Goal: Information Seeking & Learning: Learn about a topic

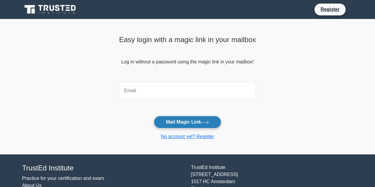
click at [175, 121] on button "Mail Magic Link" at bounding box center [187, 122] width 67 height 12
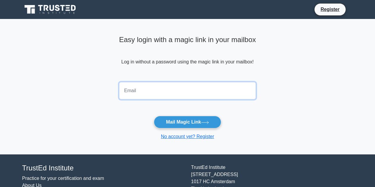
click at [158, 91] on input "email" at bounding box center [187, 90] width 137 height 17
type input "mahgoss2@gmail.com"
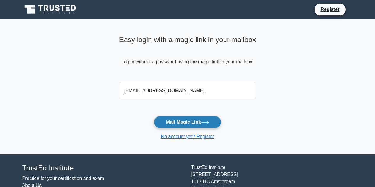
click at [179, 120] on button "Mail Magic Link" at bounding box center [187, 122] width 67 height 12
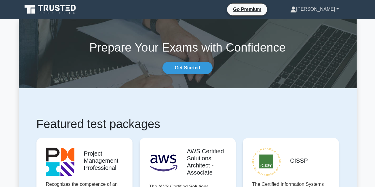
click at [323, 7] on link "Mahmoud" at bounding box center [314, 9] width 77 height 12
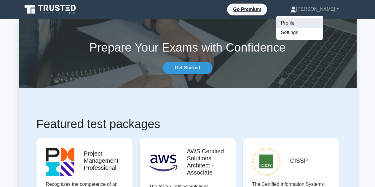
click at [305, 21] on link "Profile" at bounding box center [299, 22] width 47 height 9
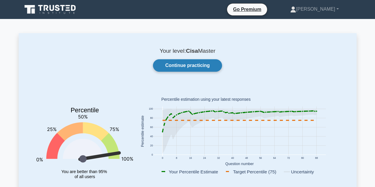
click at [187, 65] on link "Continue practicing" at bounding box center [187, 65] width 69 height 12
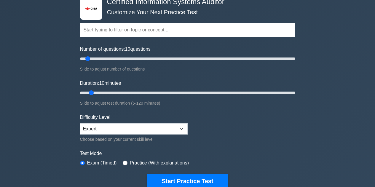
scroll to position [89, 0]
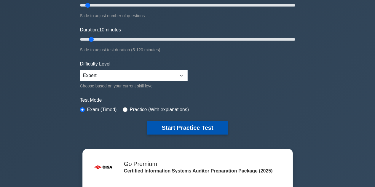
click at [166, 127] on button "Start Practice Test" at bounding box center [187, 128] width 80 height 14
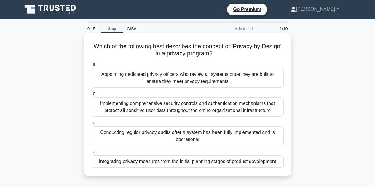
click at [227, 161] on div "Integrating privacy measures from the initial planning stages of product develo…" at bounding box center [187, 161] width 192 height 12
click at [91, 154] on input "d. Integrating privacy measures from the initial planning stages of product dev…" at bounding box center [91, 152] width 0 height 4
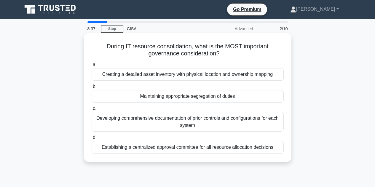
click at [223, 97] on div "Maintaining appropriate segregation of duties" at bounding box center [187, 96] width 192 height 12
click at [91, 89] on input "b. Maintaining appropriate segregation of duties" at bounding box center [91, 87] width 0 height 4
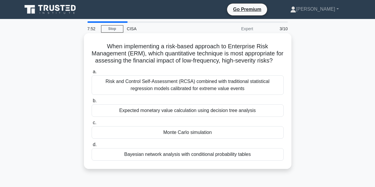
click at [181, 139] on div "Monte Carlo simulation" at bounding box center [187, 132] width 192 height 12
click at [91, 125] on input "c. Monte Carlo simulation" at bounding box center [91, 123] width 0 height 4
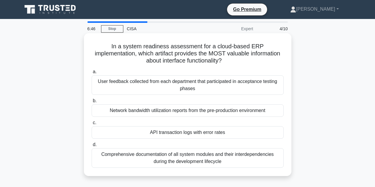
click at [156, 132] on div "API transaction logs with error rates" at bounding box center [187, 132] width 192 height 12
click at [91, 125] on input "c. API transaction logs with error rates" at bounding box center [91, 123] width 0 height 4
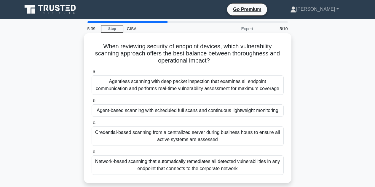
click at [175, 110] on div "Agent-based scanning with scheduled full scans and continuous lightweight monit…" at bounding box center [187, 110] width 192 height 12
click at [91, 103] on input "b. Agent-based scanning with scheduled full scans and continuous lightweight mo…" at bounding box center [91, 101] width 0 height 4
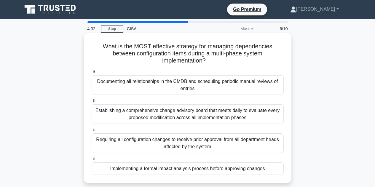
click at [150, 169] on div "Implementing a formal impact analysis process before approving changes" at bounding box center [187, 168] width 192 height 12
click at [91, 161] on input "d. Implementing a formal impact analysis process before approving changes" at bounding box center [91, 159] width 0 height 4
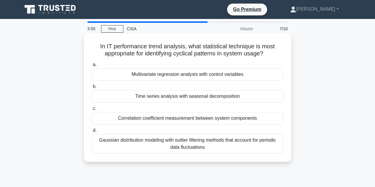
click at [163, 96] on div "Time series analysis with seasonal decomposition" at bounding box center [187, 96] width 192 height 12
click at [91, 89] on input "b. Time series analysis with seasonal decomposition" at bounding box center [91, 87] width 0 height 4
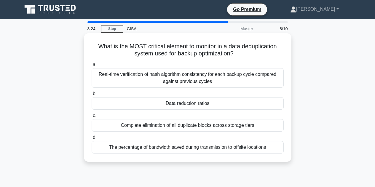
click at [184, 104] on div "Data reduction ratios" at bounding box center [187, 103] width 192 height 12
click at [91, 96] on input "b. Data reduction ratios" at bounding box center [91, 94] width 0 height 4
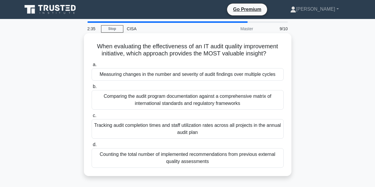
click at [185, 74] on div "Measuring changes in the number and severity of audit findings over multiple cy…" at bounding box center [187, 74] width 192 height 12
click at [91, 67] on input "a. Measuring changes in the number and severity of audit findings over multiple…" at bounding box center [91, 65] width 0 height 4
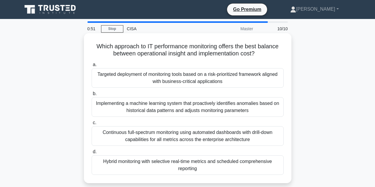
click at [152, 78] on div "Targeted deployment of monitoring tools based on a risk-prioritized framework a…" at bounding box center [187, 78] width 192 height 20
click at [91, 67] on input "a. Targeted deployment of monitoring tools based on a risk-prioritized framewor…" at bounding box center [91, 65] width 0 height 4
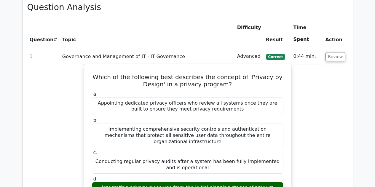
scroll to position [474, 0]
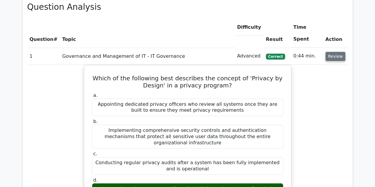
click at [340, 52] on button "Review" at bounding box center [335, 56] width 20 height 9
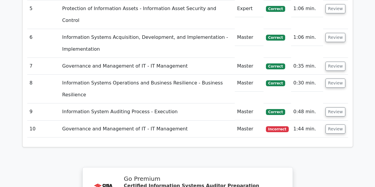
scroll to position [592, 0]
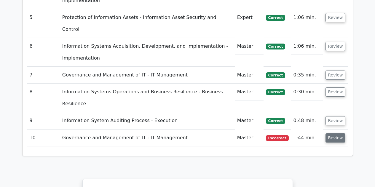
click at [336, 133] on button "Review" at bounding box center [335, 137] width 20 height 9
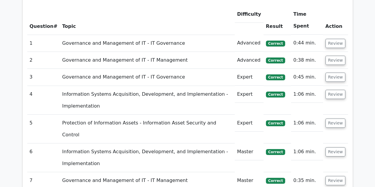
scroll to position [444, 0]
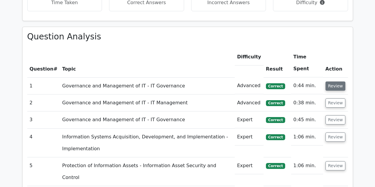
click at [334, 81] on button "Review" at bounding box center [335, 85] width 20 height 9
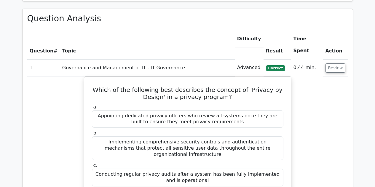
scroll to position [474, 0]
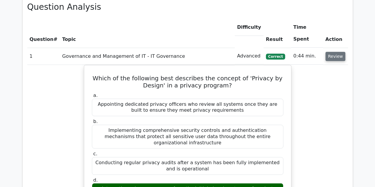
click at [334, 52] on button "Review" at bounding box center [335, 56] width 20 height 9
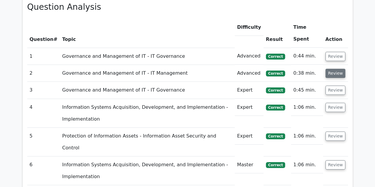
click at [332, 69] on button "Review" at bounding box center [335, 73] width 20 height 9
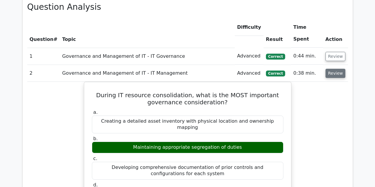
click at [333, 69] on button "Review" at bounding box center [335, 73] width 20 height 9
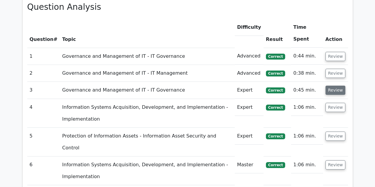
click at [335, 86] on button "Review" at bounding box center [335, 90] width 20 height 9
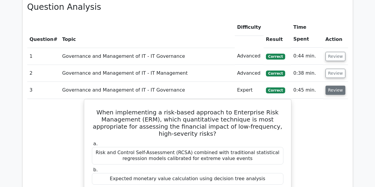
click at [331, 86] on button "Review" at bounding box center [335, 90] width 20 height 9
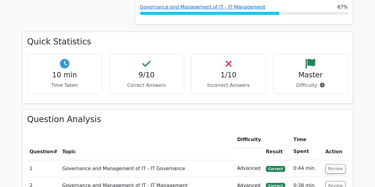
scroll to position [355, 0]
